Goal: Entertainment & Leisure: Consume media (video, audio)

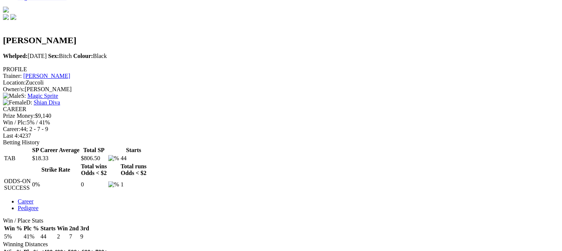
scroll to position [439, 0]
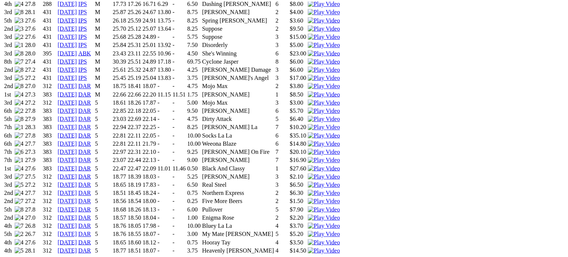
scroll to position [572, 0]
